Goal: Information Seeking & Learning: Learn about a topic

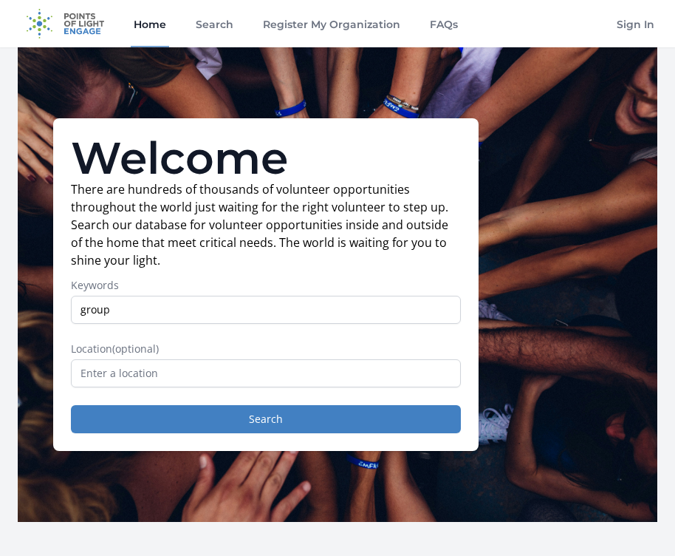
type input "group"
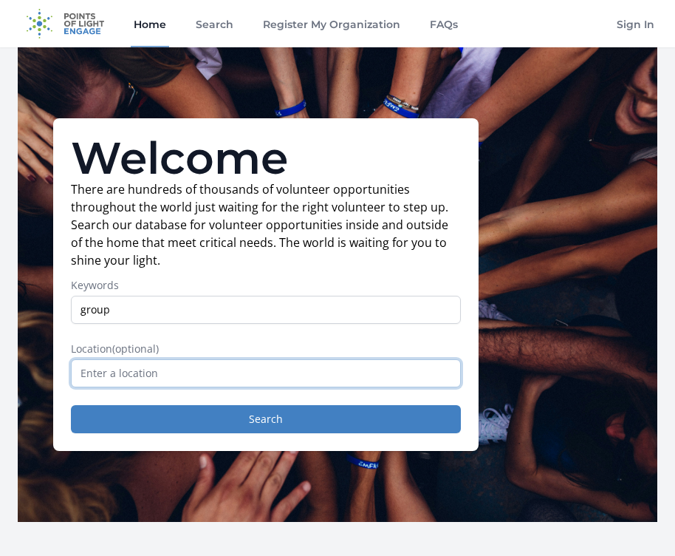
click at [150, 372] on input "text" at bounding box center [266, 373] width 390 height 28
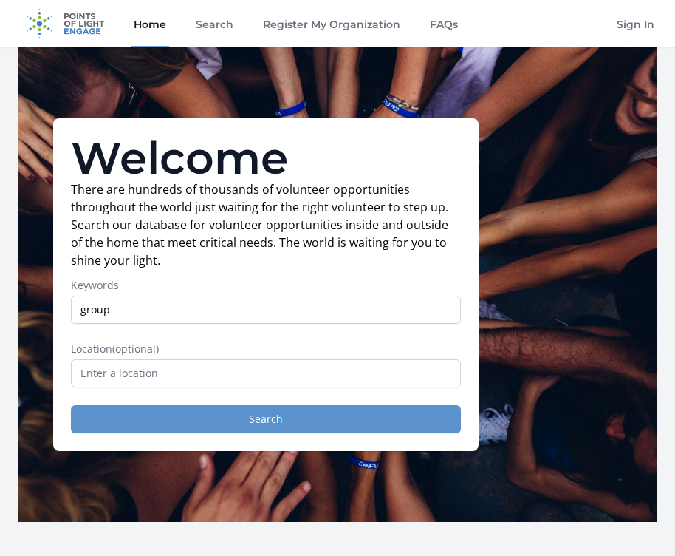
click at [224, 417] on button "Search" at bounding box center [266, 419] width 390 height 28
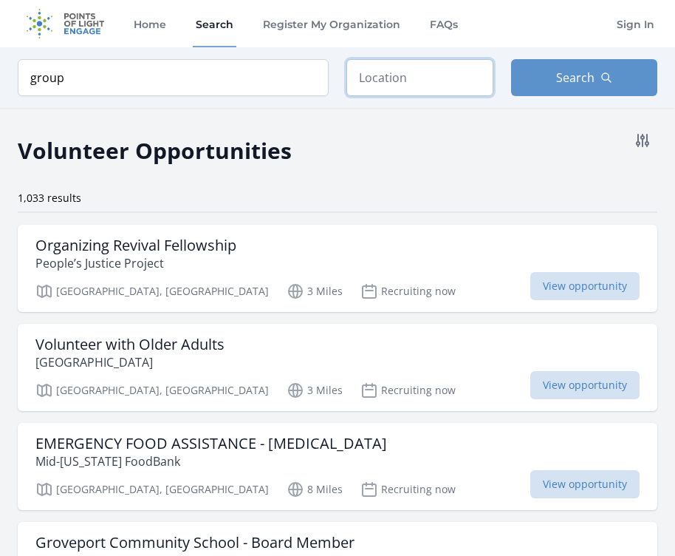
click at [397, 66] on input "text" at bounding box center [420, 77] width 147 height 37
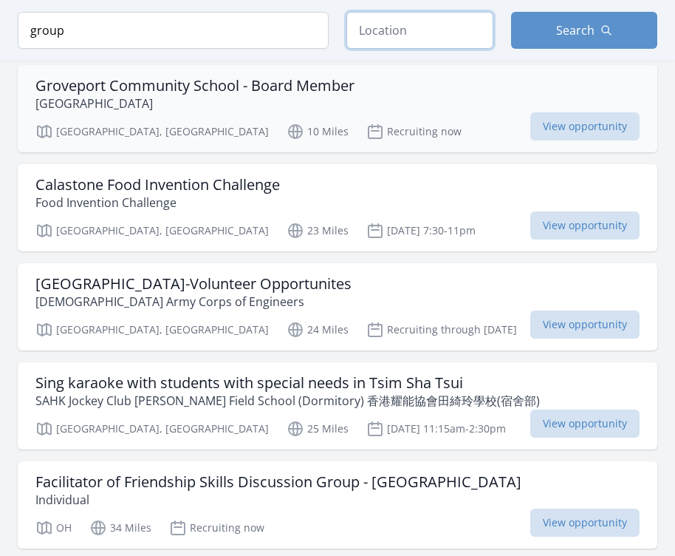
scroll to position [456, 0]
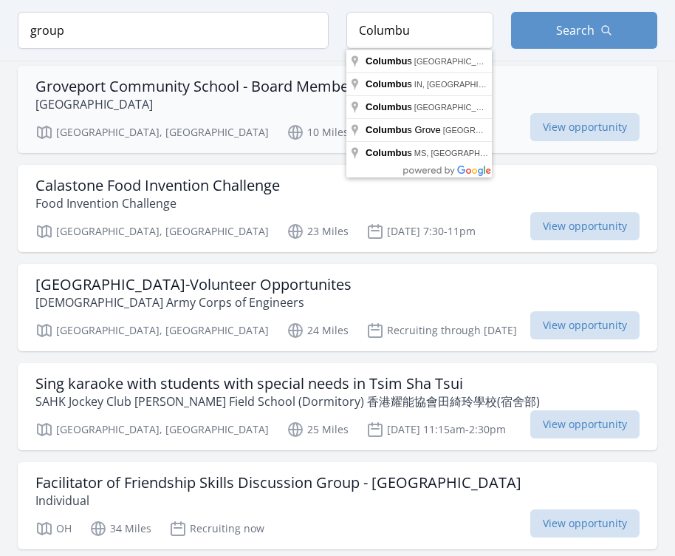
type input "Columbus, OH, USA"
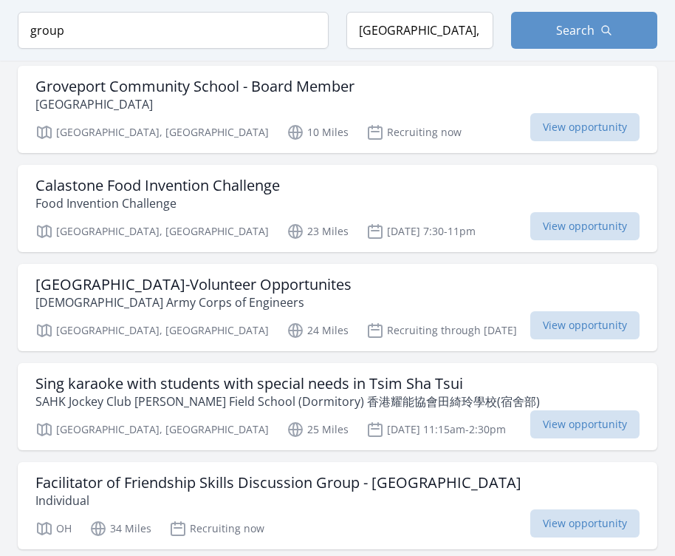
drag, startPoint x: 357, startPoint y: 139, endPoint x: 443, endPoint y: 55, distance: 120.7
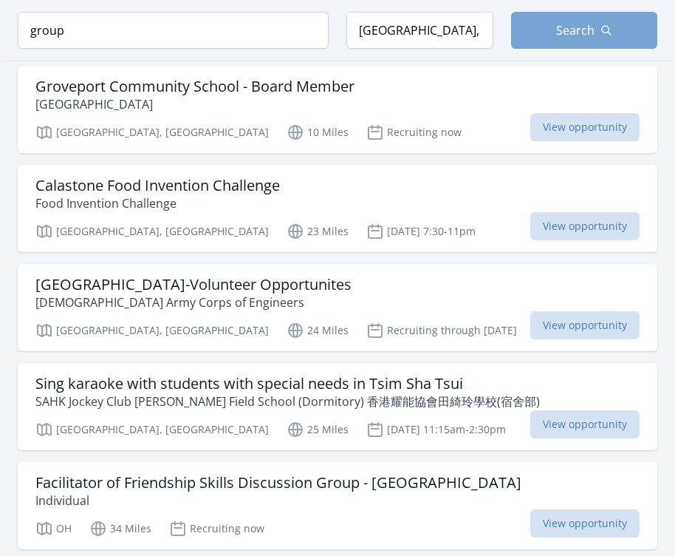
click at [595, 21] on button "Search" at bounding box center [584, 30] width 147 height 37
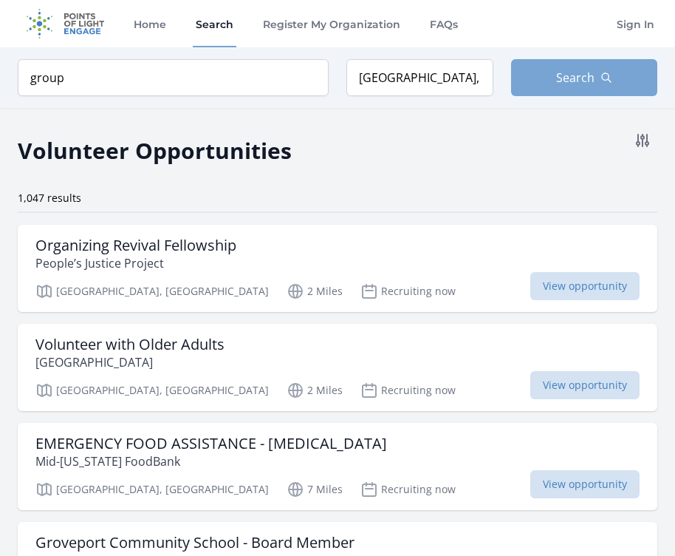
click at [553, 72] on button "Search" at bounding box center [584, 77] width 147 height 37
click at [545, 86] on button "Search" at bounding box center [584, 77] width 147 height 37
click at [579, 70] on span "Search" at bounding box center [575, 78] width 38 height 18
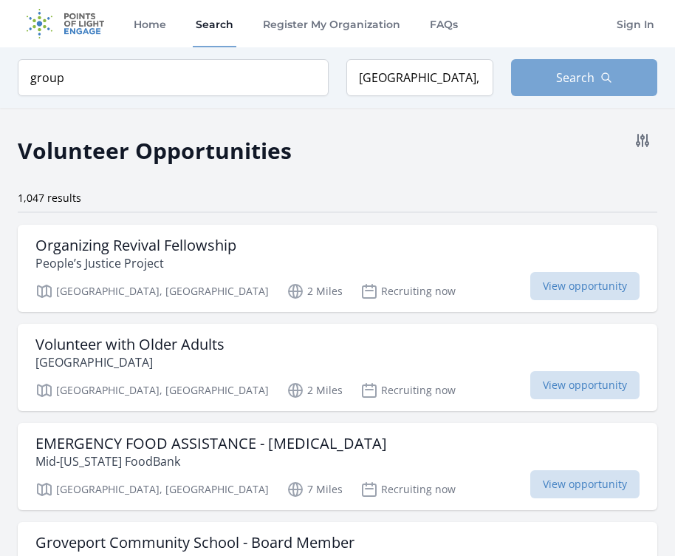
click at [574, 83] on span "Search" at bounding box center [575, 78] width 38 height 18
click at [560, 75] on span "Search" at bounding box center [575, 78] width 38 height 18
click at [533, 78] on button "Search" at bounding box center [584, 77] width 147 height 37
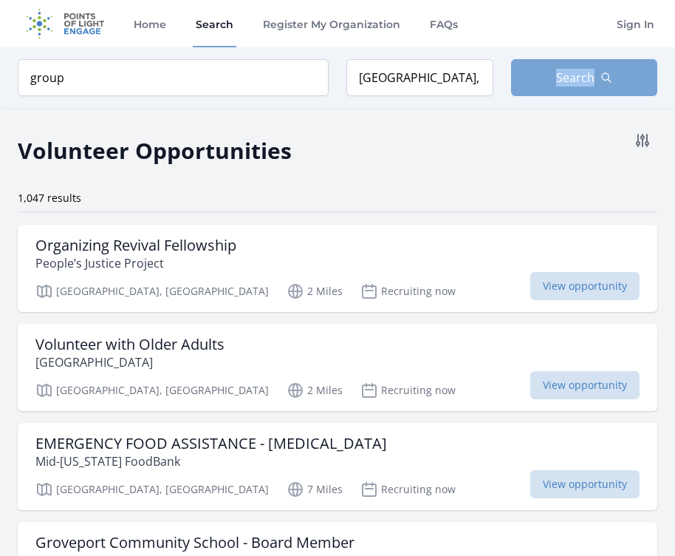
click at [533, 78] on button "Search" at bounding box center [584, 77] width 147 height 37
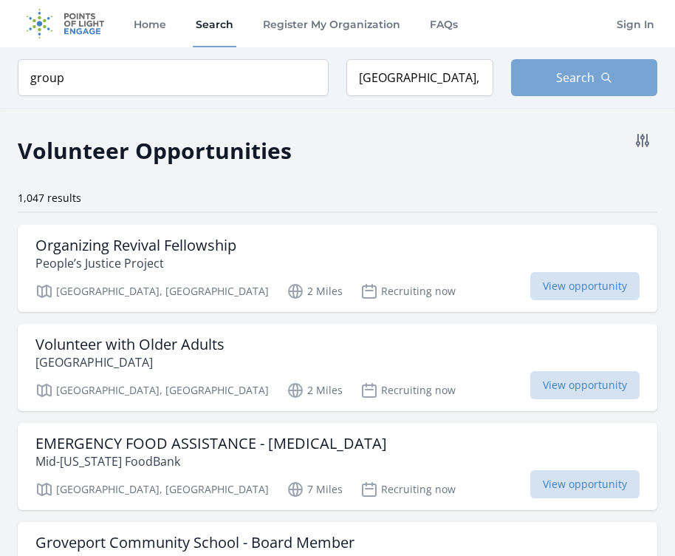
click at [542, 80] on button "Search" at bounding box center [584, 77] width 147 height 37
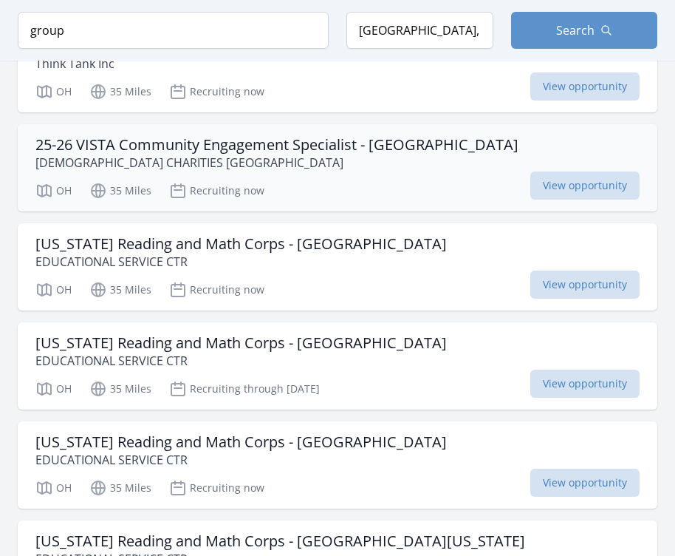
scroll to position [1088, 1]
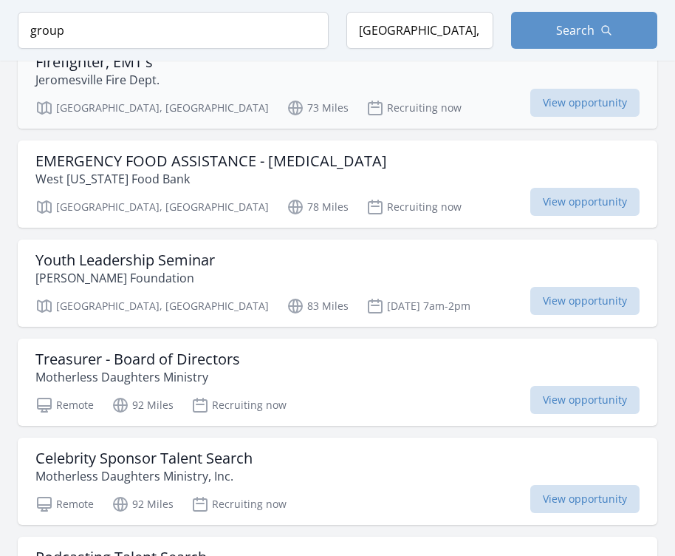
scroll to position [2479, 0]
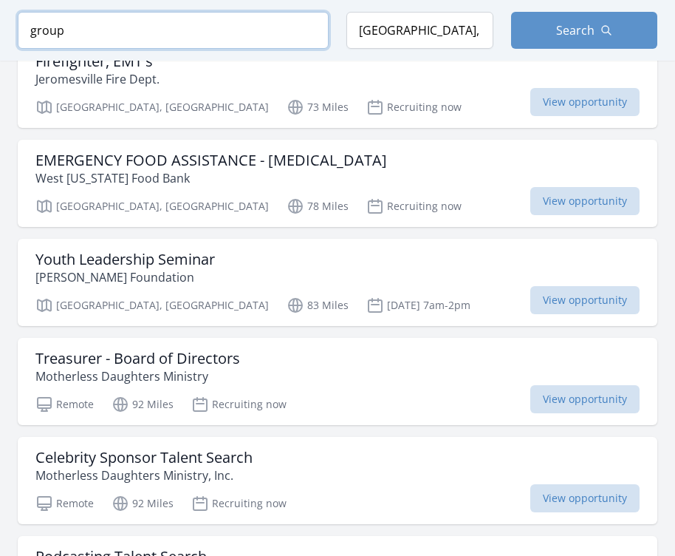
click at [310, 27] on input "group" at bounding box center [173, 30] width 311 height 37
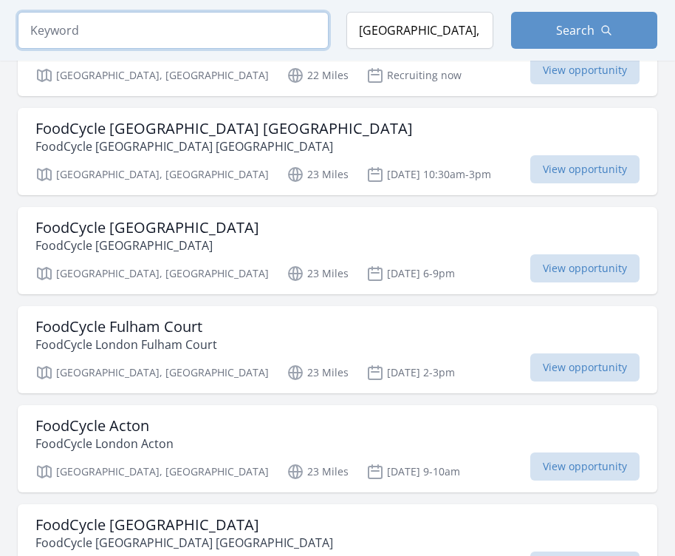
scroll to position [2989, 0]
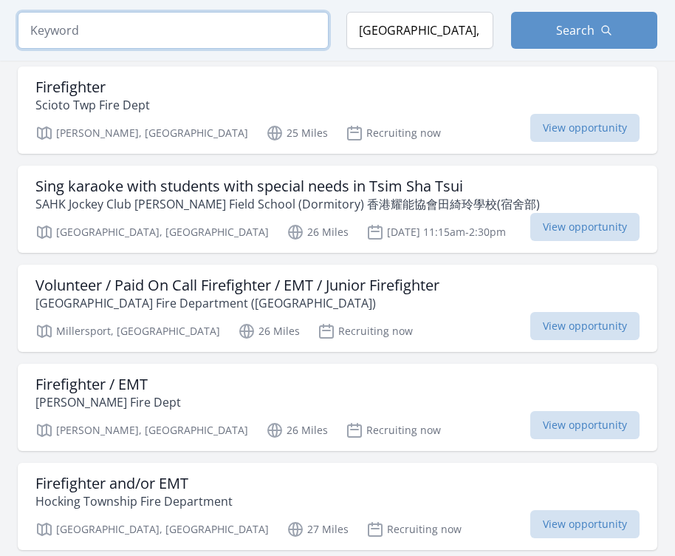
scroll to position [4416, 0]
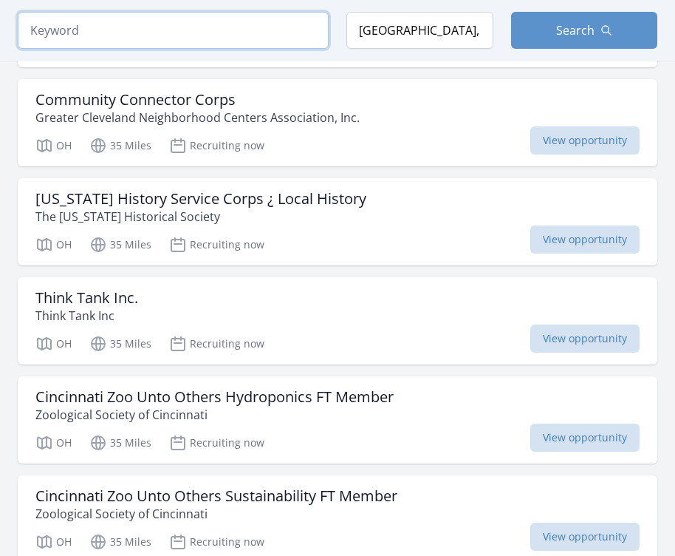
scroll to position [6922, 0]
